Goal: Check status: Check status

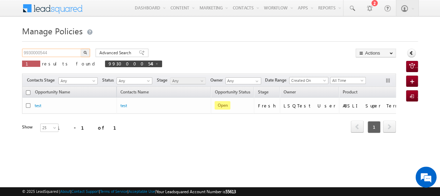
click at [58, 52] on input "9930000544" at bounding box center [52, 53] width 60 height 8
type input "9"
paste input "9864534345"
type input "9864534345"
click at [84, 54] on img "button" at bounding box center [85, 52] width 3 height 3
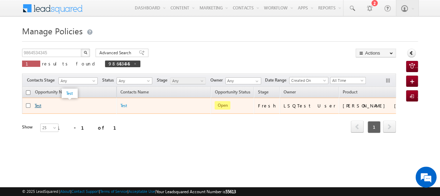
click at [37, 103] on link "Test" at bounding box center [38, 105] width 7 height 5
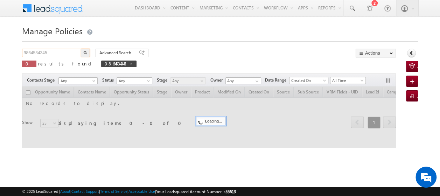
click at [52, 51] on input "9864534345" at bounding box center [52, 53] width 60 height 8
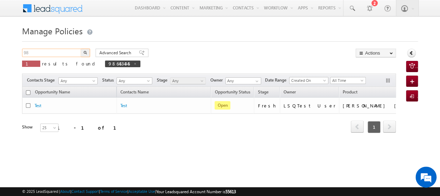
type input "9"
paste input "8764534545"
type input "8764534545"
click at [86, 52] on img "button" at bounding box center [85, 52] width 3 height 3
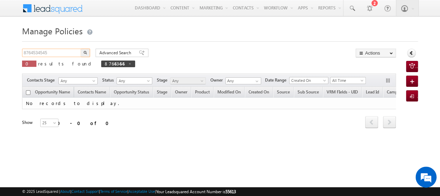
click at [66, 55] on input "8764534545" at bounding box center [52, 53] width 60 height 8
type input "8"
paste input "8764534545"
type input "8764534545"
click at [81, 49] on button "button" at bounding box center [85, 53] width 9 height 8
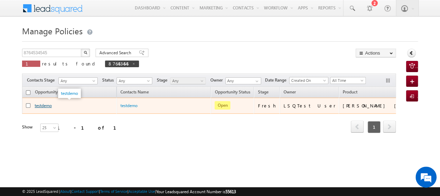
click at [45, 104] on link "testdemo" at bounding box center [43, 105] width 17 height 5
